Goal: Information Seeking & Learning: Learn about a topic

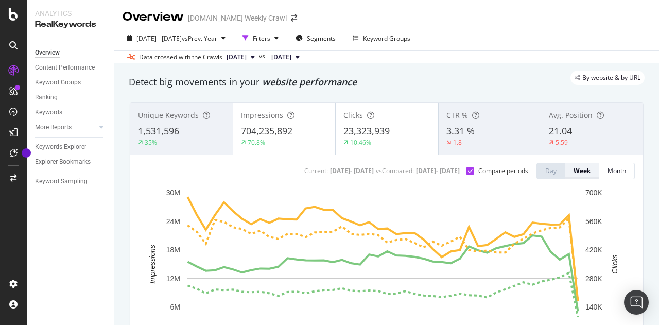
click at [566, 175] on button "Week" at bounding box center [583, 171] width 34 height 16
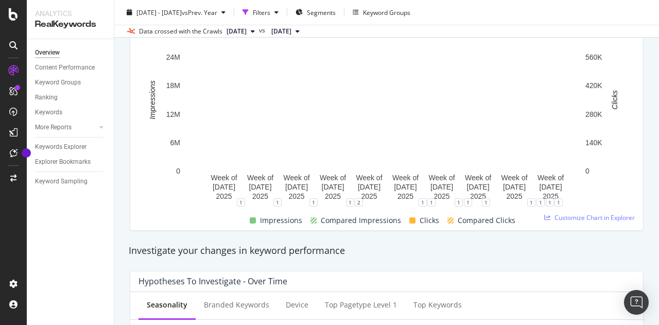
scroll to position [165, 0]
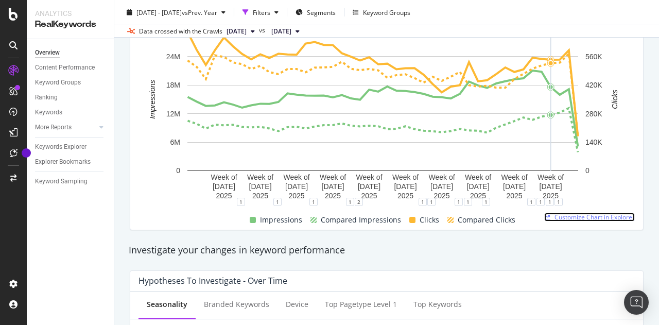
click at [566, 219] on span "Customize Chart in Explorer" at bounding box center [595, 217] width 80 height 9
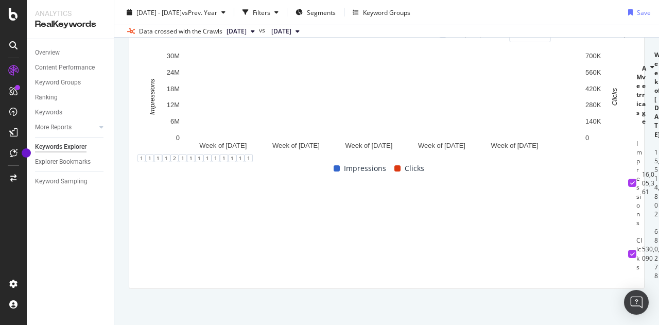
scroll to position [148, 0]
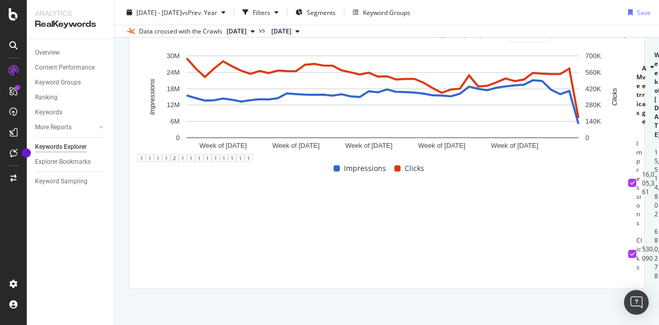
click at [628, 139] on th at bounding box center [632, 94] width 8 height 88
drag, startPoint x: 151, startPoint y: 194, endPoint x: 431, endPoint y: 190, distance: 279.7
drag, startPoint x: 431, startPoint y: 190, endPoint x: 252, endPoint y: 189, distance: 178.7
click at [651, 126] on icon at bounding box center [653, 95] width 4 height 62
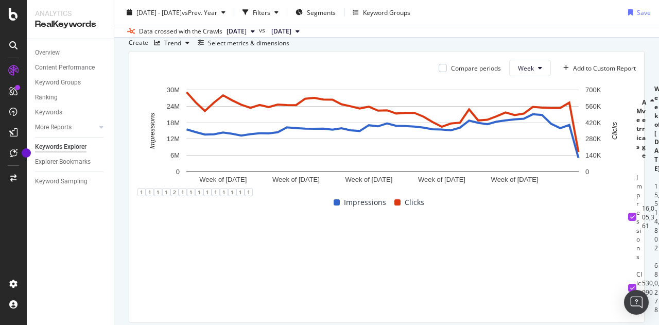
scroll to position [56, 0]
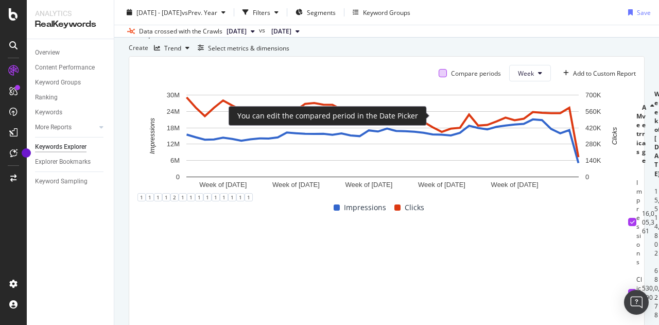
click at [439, 77] on div at bounding box center [443, 73] width 8 height 8
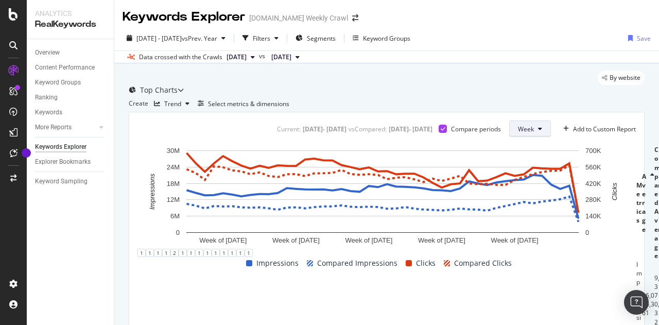
click at [524, 133] on span "Week" at bounding box center [526, 129] width 16 height 9
click at [190, 111] on div "Trend" at bounding box center [172, 103] width 44 height 15
click at [267, 112] on div "Create Trend Select metrics & dimensions" at bounding box center [387, 103] width 516 height 16
click at [191, 111] on div "Trend" at bounding box center [172, 103] width 44 height 15
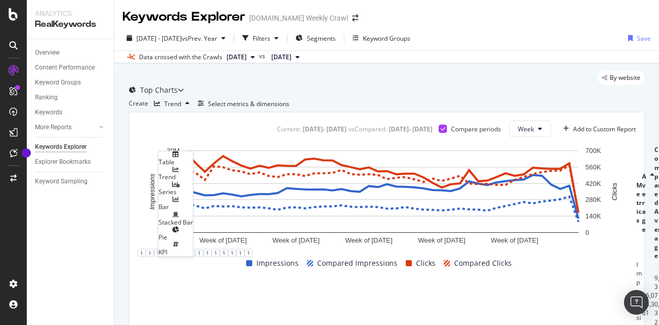
click at [190, 161] on div "Table" at bounding box center [176, 162] width 35 height 9
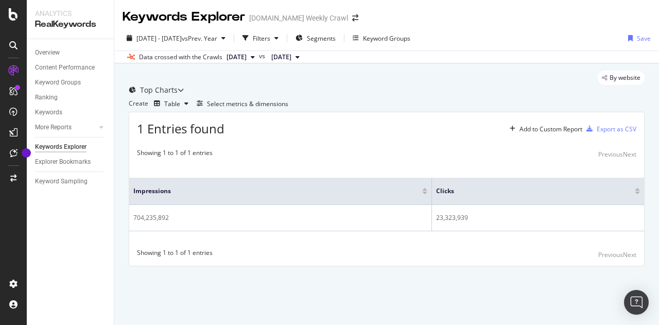
scroll to position [20, 0]
click at [181, 111] on div "Table" at bounding box center [171, 103] width 43 height 15
click at [193, 159] on div "Trend" at bounding box center [176, 156] width 35 height 9
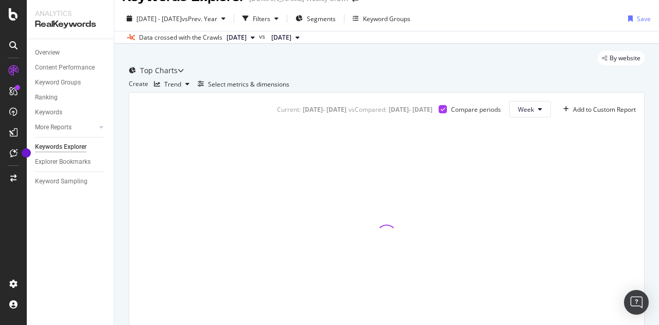
click at [187, 161] on div "Current: [DATE] - [DATE] vs Compared : [DATE] - [DATE] Compare periods Week Add…" at bounding box center [386, 223] width 515 height 260
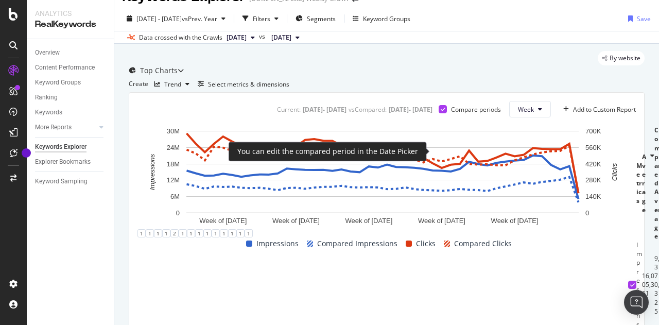
click at [441, 112] on icon at bounding box center [443, 109] width 5 height 5
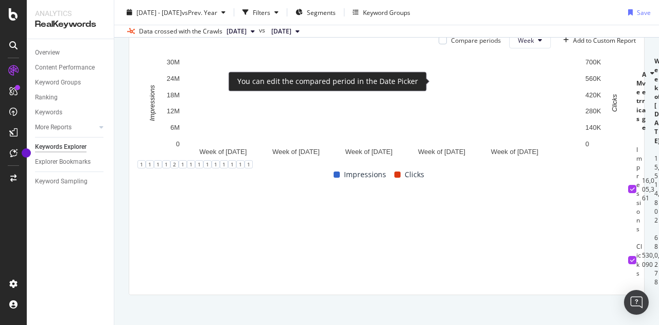
scroll to position [90, 0]
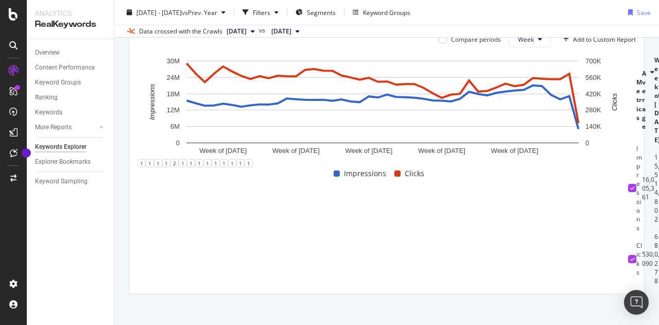
click at [289, 19] on div "Select metrics & dimensions" at bounding box center [248, 14] width 81 height 9
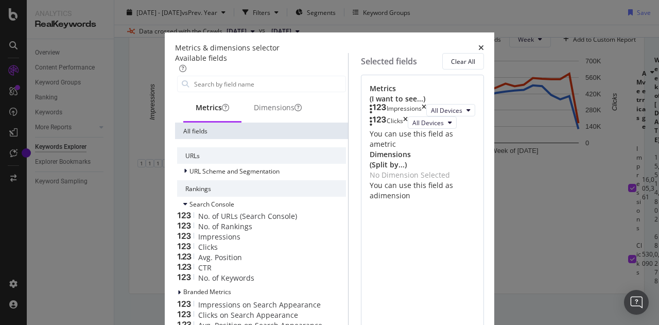
scroll to position [8, 0]
click at [484, 44] on icon "times" at bounding box center [482, 47] width 6 height 7
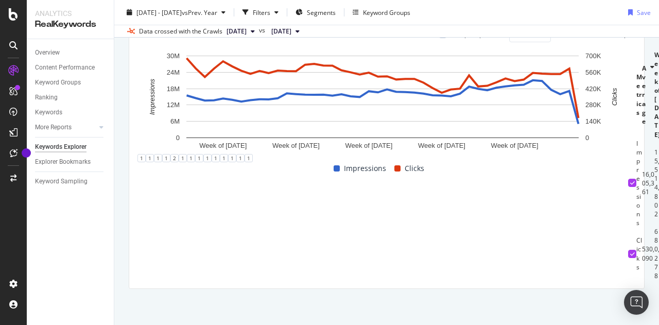
scroll to position [0, 0]
drag, startPoint x: 211, startPoint y: 272, endPoint x: 453, endPoint y: 264, distance: 241.7
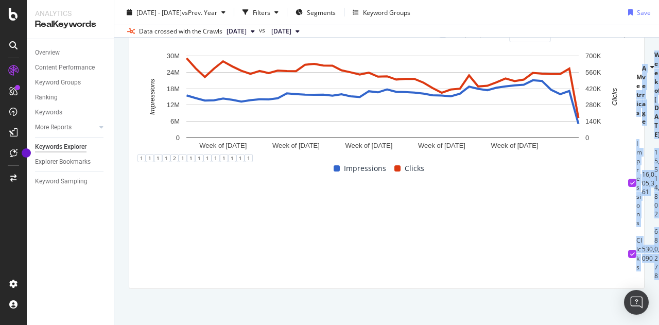
drag, startPoint x: 188, startPoint y: 202, endPoint x: 619, endPoint y: 265, distance: 435.7
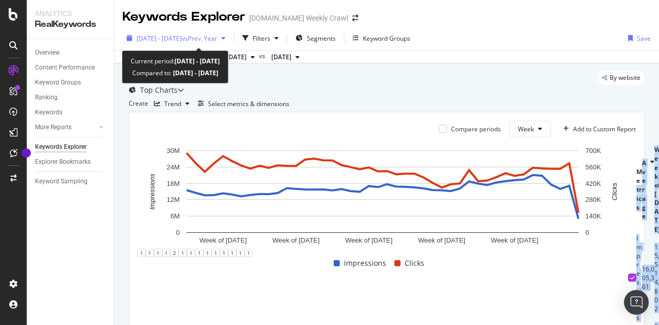
click at [230, 42] on div "[DATE] - [DATE] vs Prev. Year" at bounding box center [176, 37] width 107 height 15
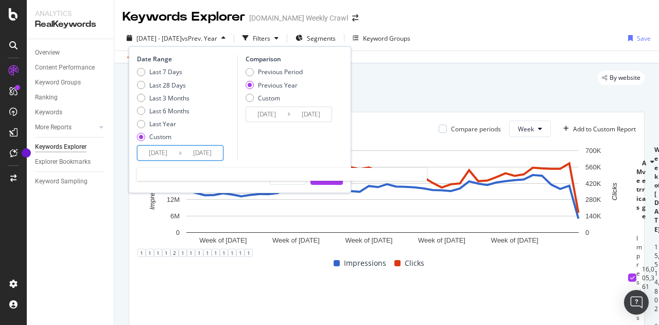
click at [213, 157] on input "[DATE]" at bounding box center [202, 153] width 41 height 14
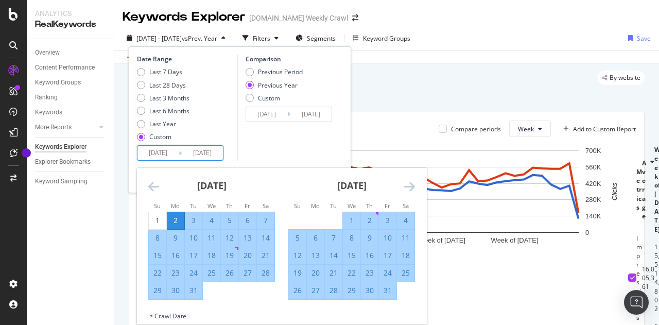
click at [176, 222] on div "2" at bounding box center [176, 220] width 18 height 10
type input "[DATE]"
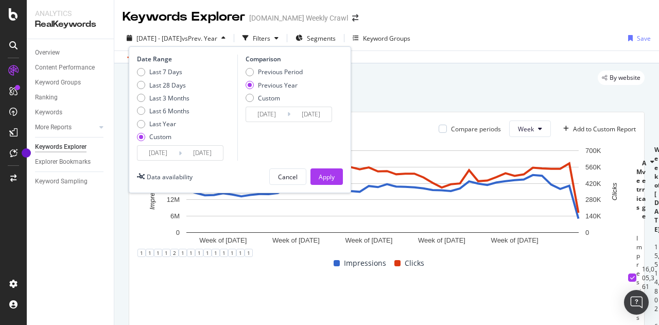
click at [212, 151] on input "[DATE]" at bounding box center [202, 153] width 41 height 14
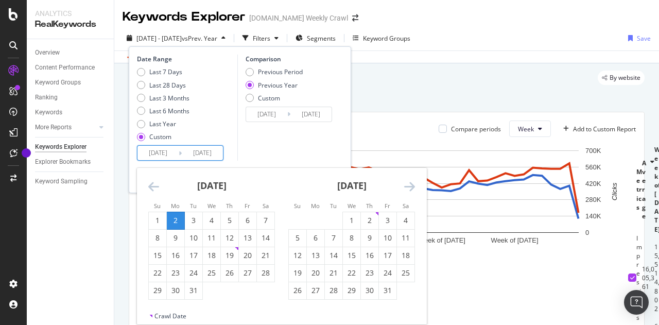
click at [410, 184] on icon "Move forward to switch to the next month." at bounding box center [409, 186] width 11 height 12
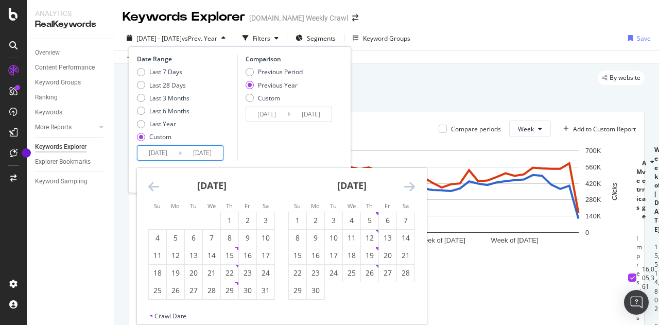
click at [410, 184] on icon "Move forward to switch to the next month." at bounding box center [409, 186] width 11 height 12
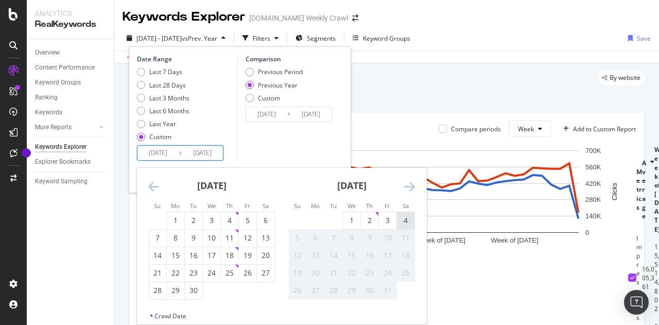
click at [412, 223] on div "4" at bounding box center [406, 220] width 18 height 10
type input "[DATE]"
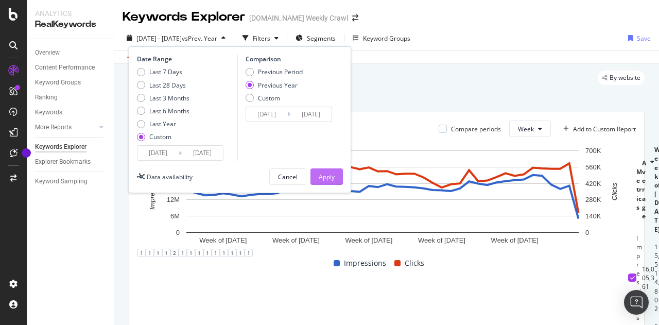
click at [330, 181] on div "Apply" at bounding box center [327, 176] width 16 height 15
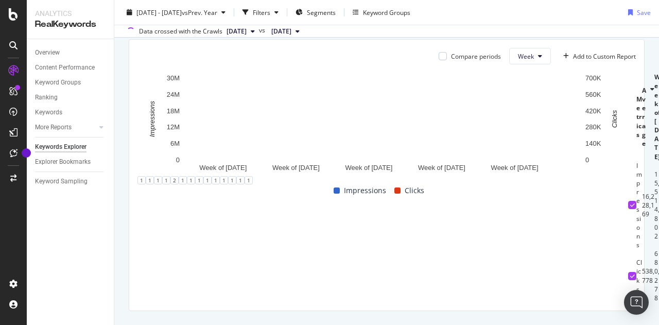
scroll to position [72, 0]
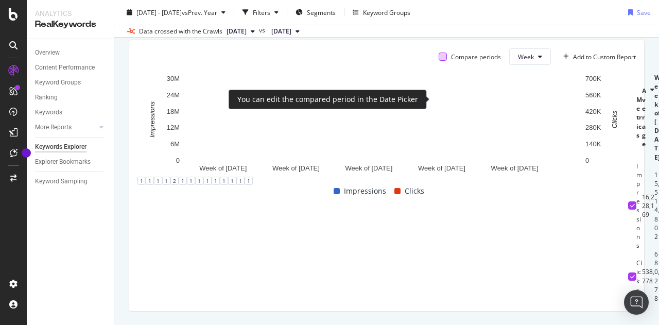
click at [439, 61] on div at bounding box center [443, 57] width 8 height 8
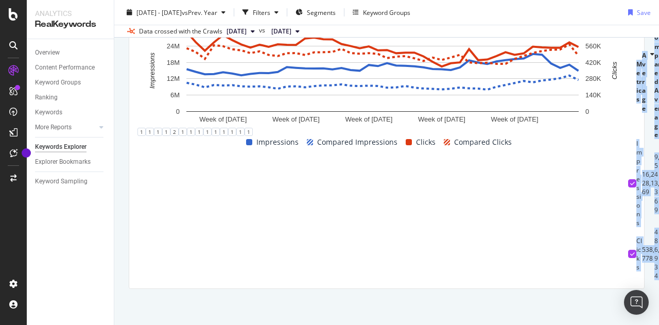
scroll to position [0, 4224]
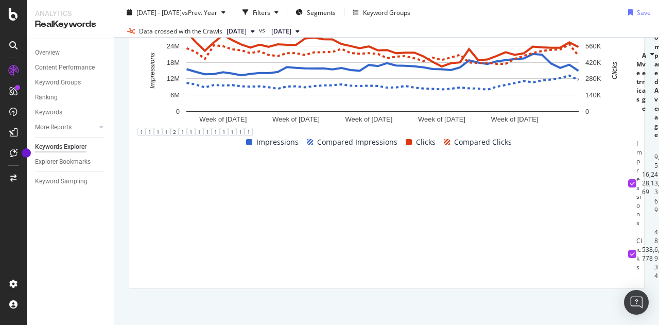
drag, startPoint x: 152, startPoint y: 183, endPoint x: 659, endPoint y: 296, distance: 519.2
click at [659, 296] on div "Keywords Explorer [DOMAIN_NAME] Weekly Crawl [DATE] - [DATE] vs Prev. Year Filt…" at bounding box center [386, 162] width 545 height 325
copy thead
